Goal: Information Seeking & Learning: Learn about a topic

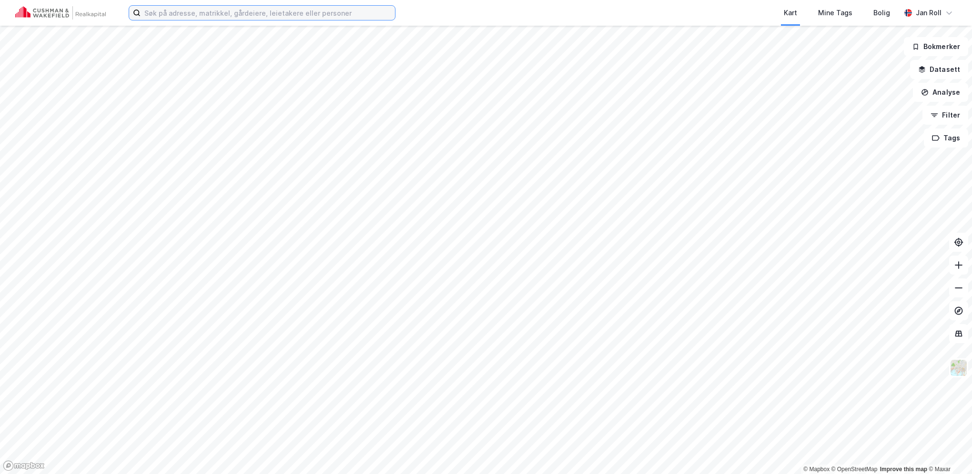
click at [178, 16] on input at bounding box center [268, 13] width 254 height 14
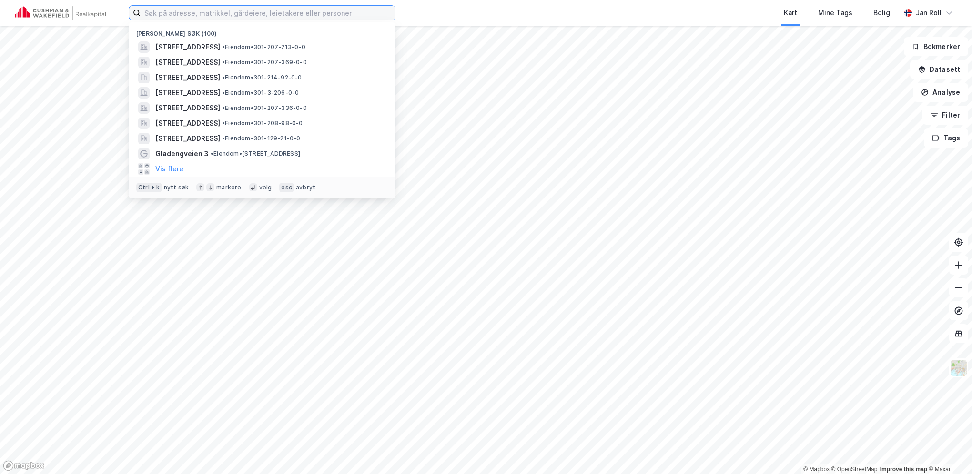
paste input "St. [STREET_ADDRESS]"
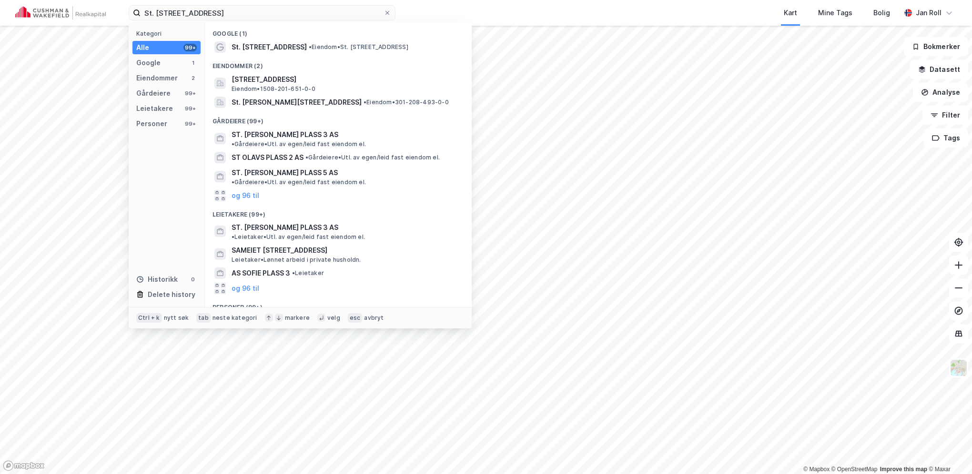
click at [295, 38] on div "Google (1)" at bounding box center [338, 30] width 267 height 17
click at [309, 49] on span "• Eiendom • St. [STREET_ADDRESS]" at bounding box center [359, 47] width 100 height 8
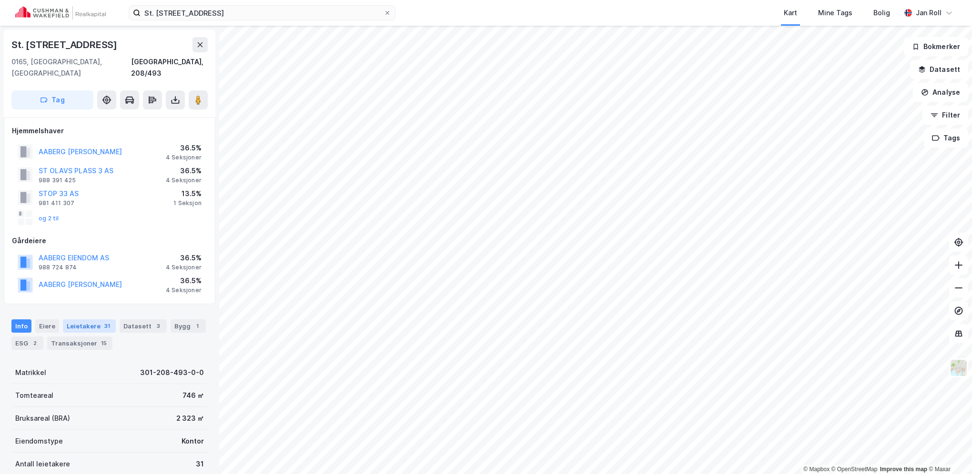
click at [102, 322] on div "31" at bounding box center [107, 327] width 10 height 10
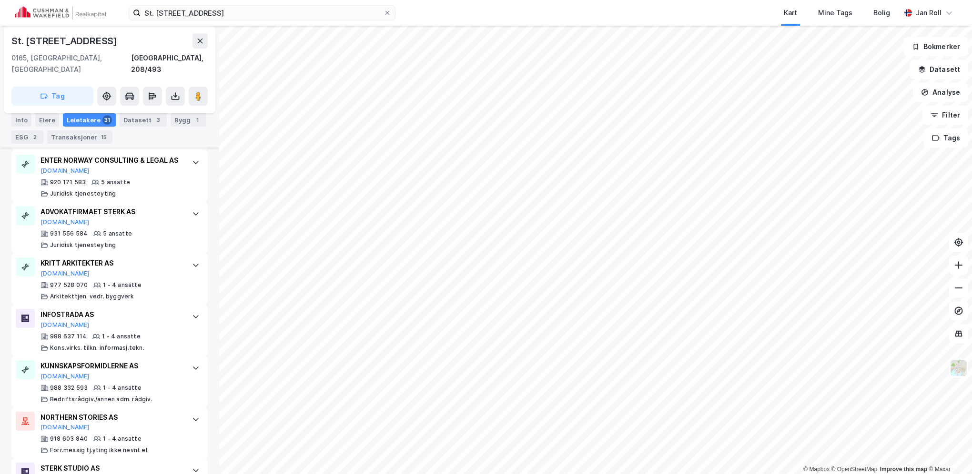
scroll to position [983, 0]
drag, startPoint x: 244, startPoint y: 12, endPoint x: -2, endPoint y: 35, distance: 247.3
click at [0, 35] on html "St. Olavs Plass 3 Kart Mine Tags Bolig [PERSON_NAME] © Mapbox © OpenStreetMap I…" at bounding box center [486, 237] width 972 height 474
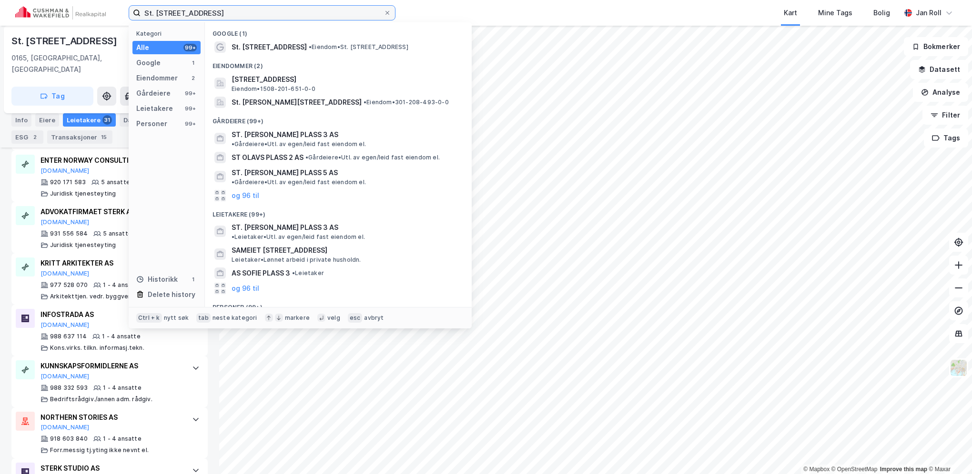
paste input "[PERSON_NAME]’ gate"
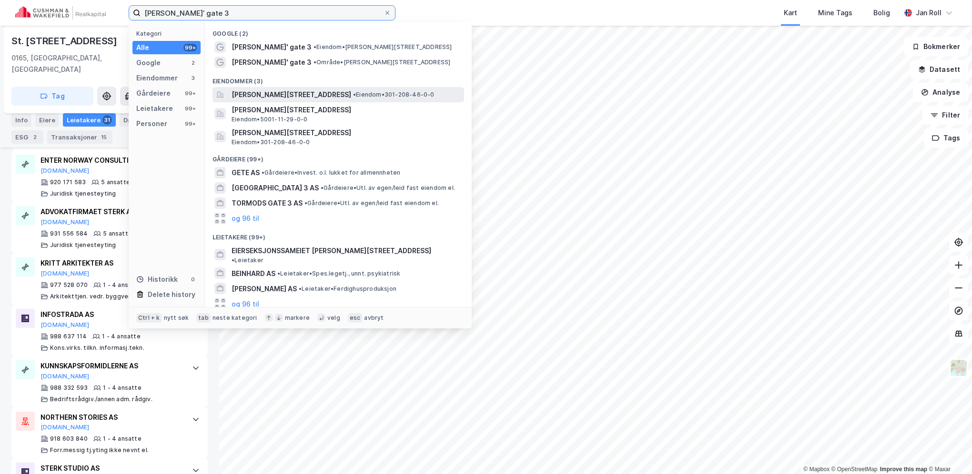
type input "[PERSON_NAME]’ gate 3"
click at [295, 91] on span "[PERSON_NAME][STREET_ADDRESS]" at bounding box center [292, 94] width 120 height 11
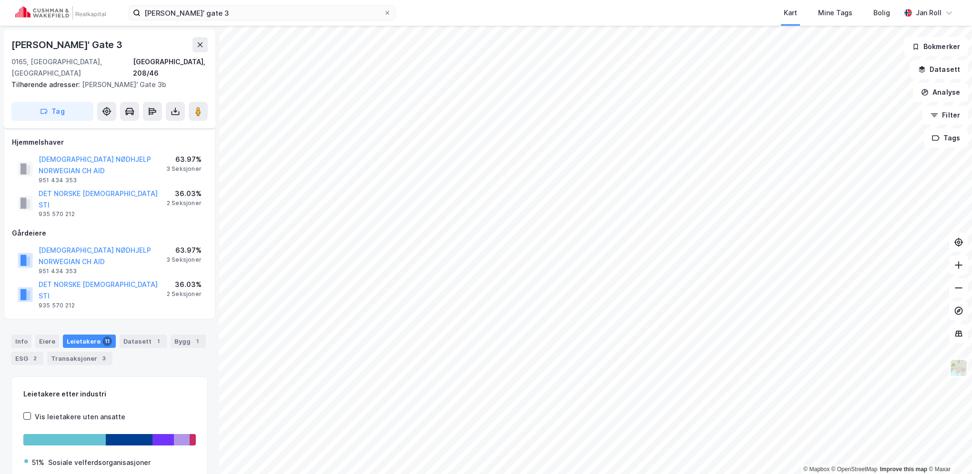
scroll to position [51, 0]
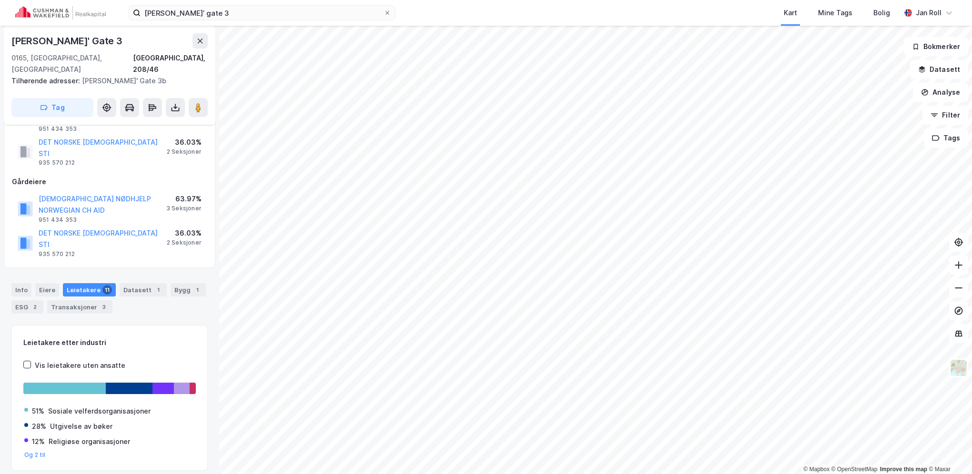
click at [84, 283] on div "Leietakere 11" at bounding box center [89, 289] width 53 height 13
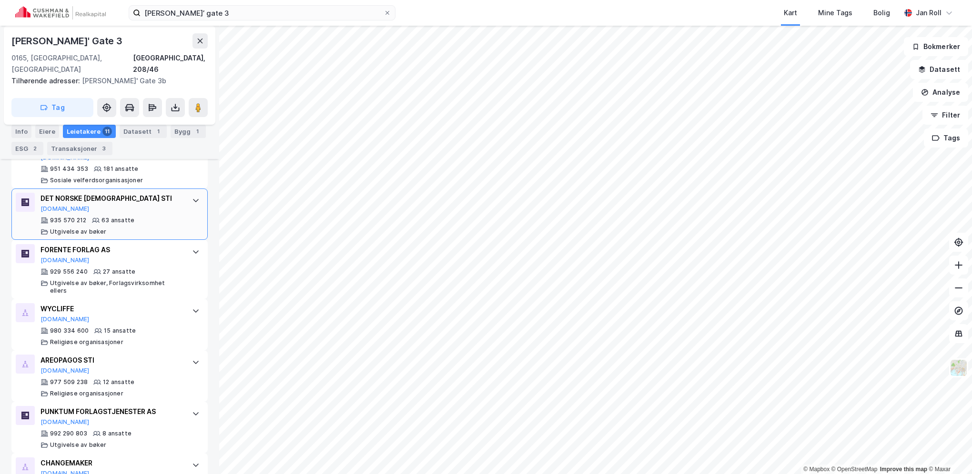
scroll to position [433, 0]
